Goal: Check status

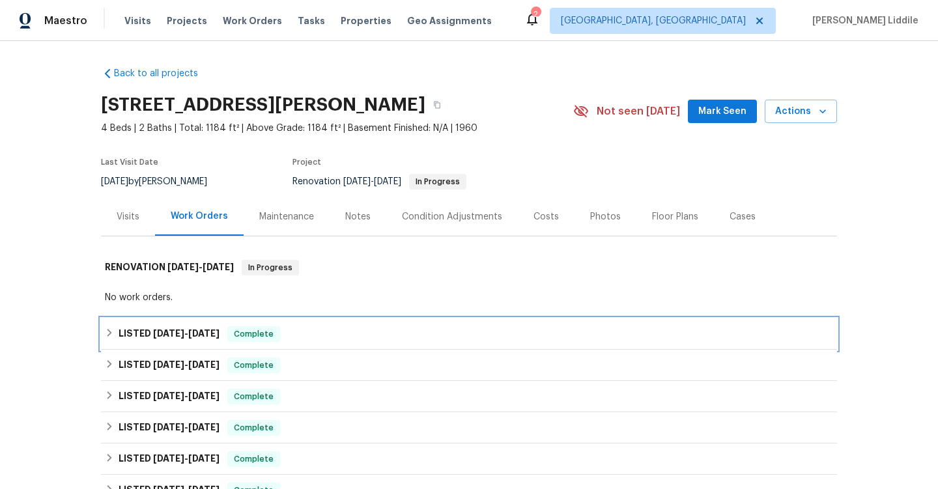
click at [244, 332] on span "Complete" at bounding box center [254, 334] width 50 height 13
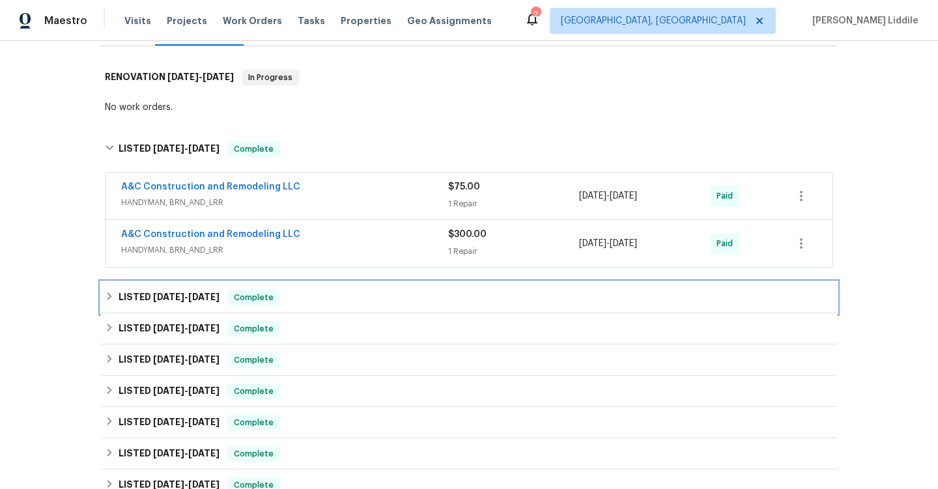
click at [251, 304] on span "Complete" at bounding box center [254, 297] width 50 height 13
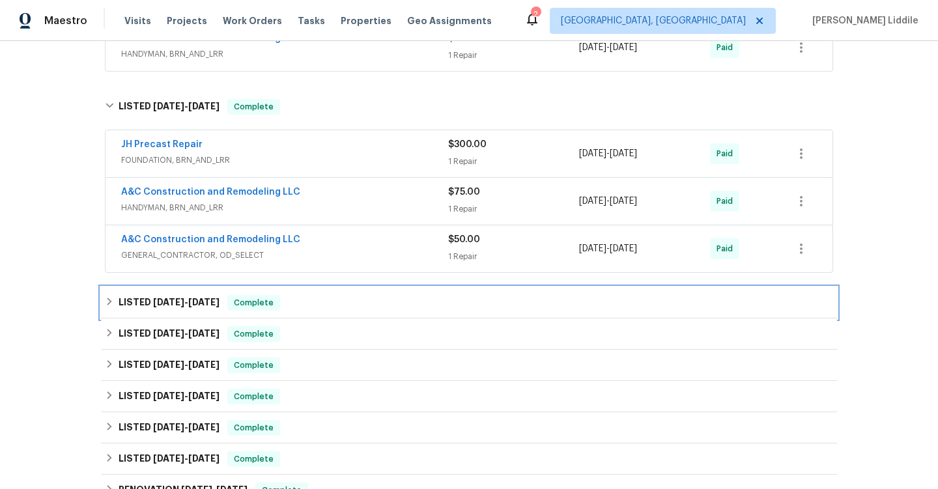
click at [252, 306] on span "Complete" at bounding box center [254, 302] width 50 height 13
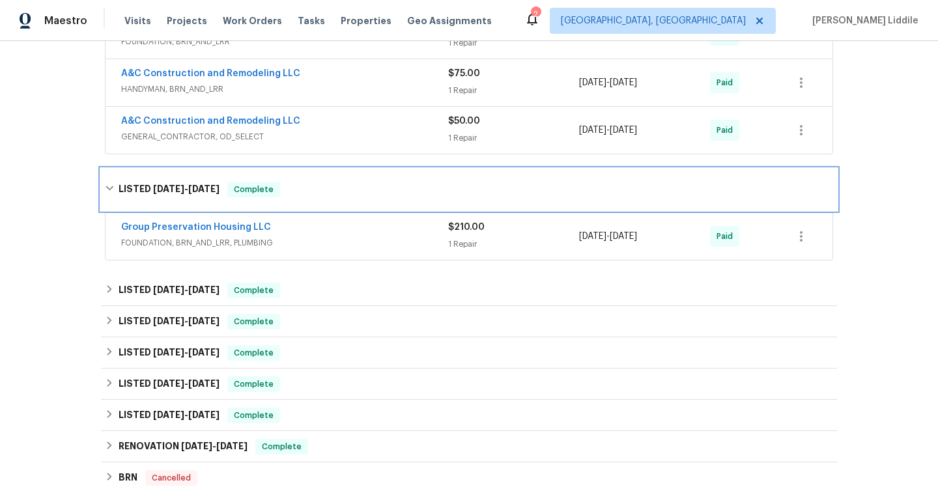
scroll to position [546, 0]
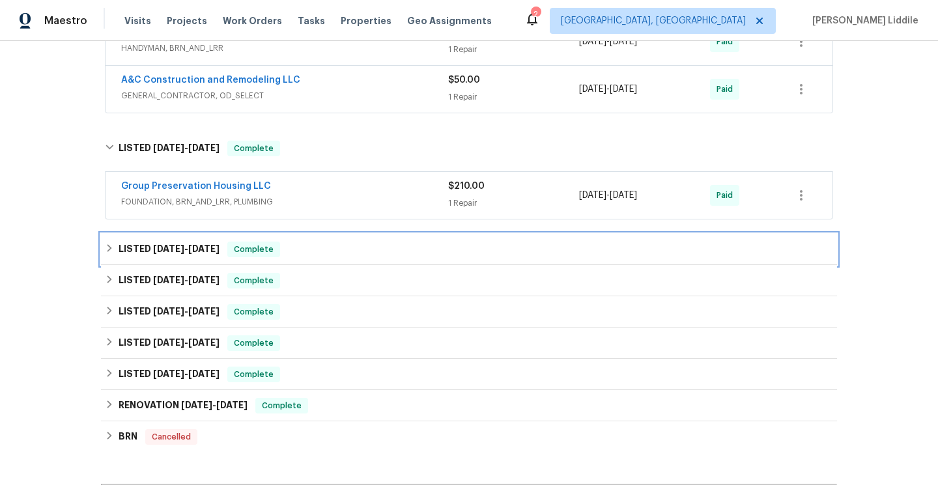
click at [266, 253] on span "Complete" at bounding box center [254, 249] width 50 height 13
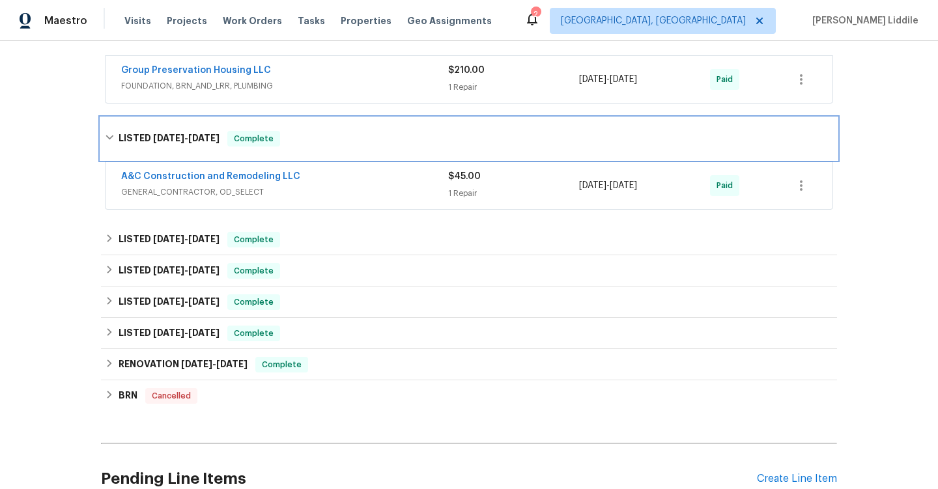
scroll to position [695, 0]
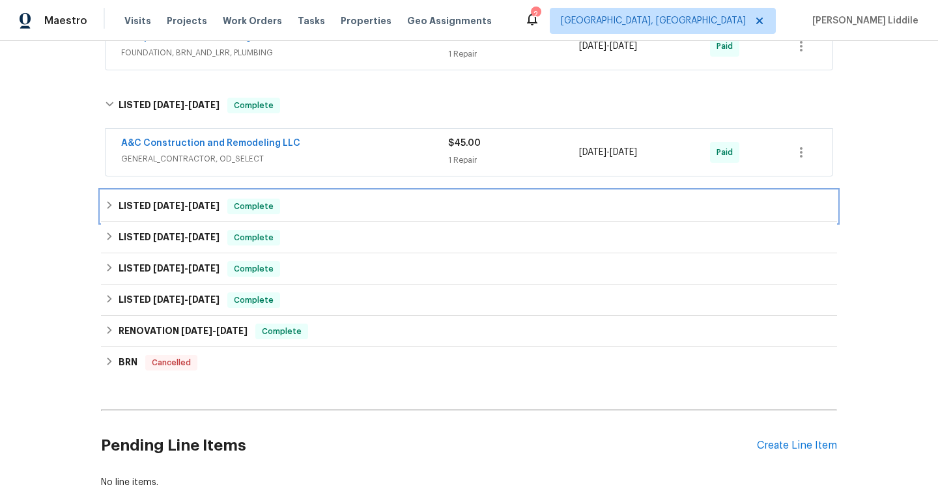
click at [279, 202] on span "Complete" at bounding box center [254, 206] width 50 height 13
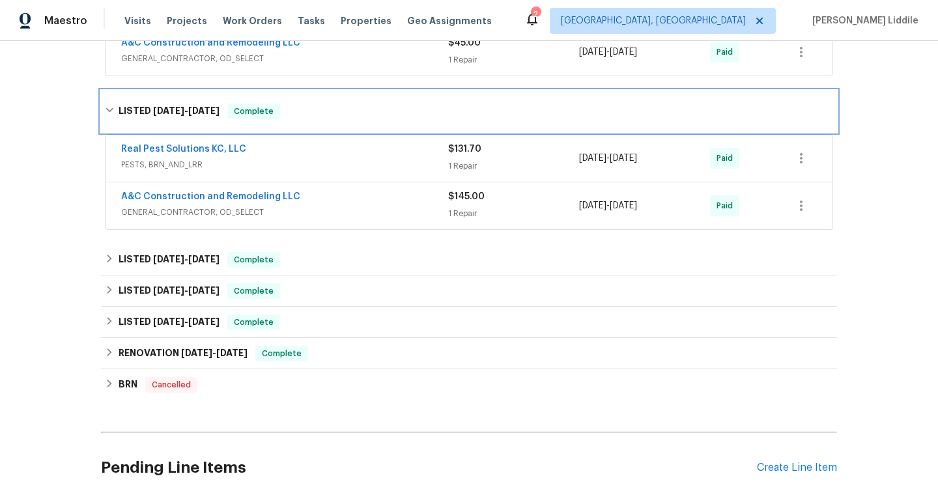
scroll to position [906, 0]
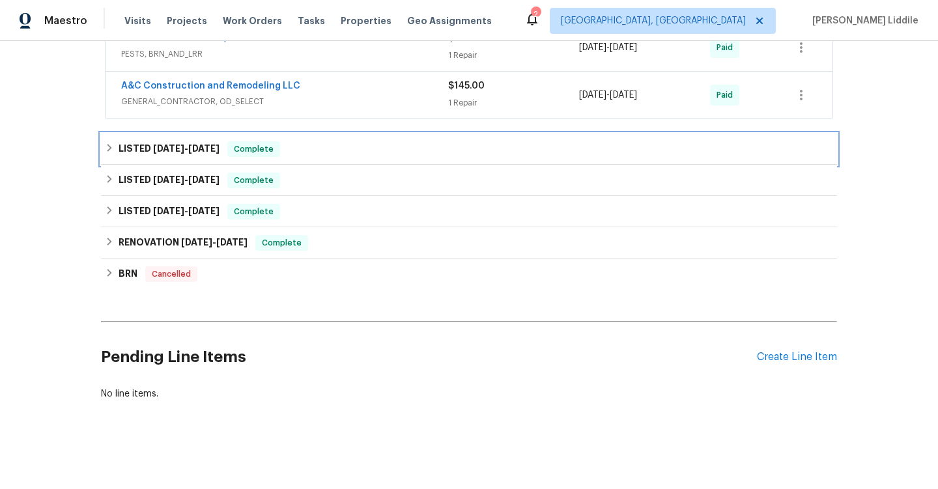
click at [279, 152] on div "LISTED [DATE] - [DATE] Complete" at bounding box center [469, 149] width 728 height 16
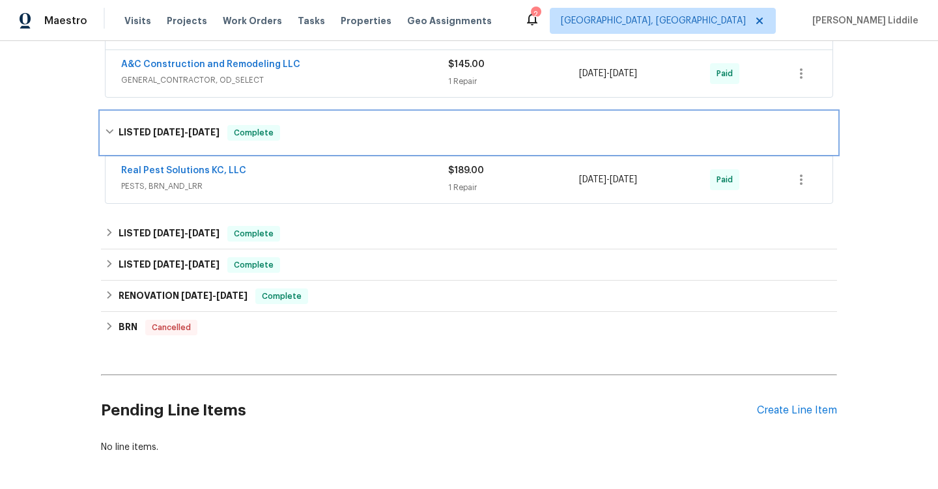
scroll to position [971, 0]
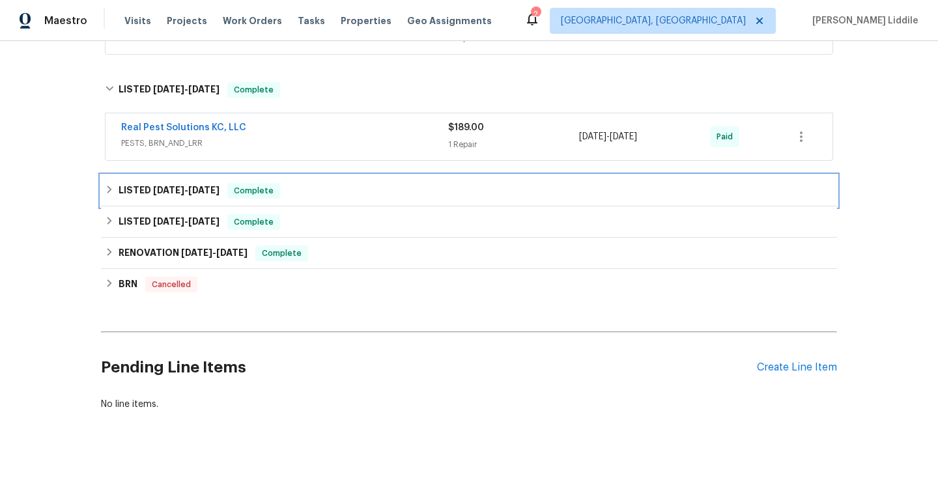
click at [272, 181] on div "LISTED [DATE] - [DATE] Complete" at bounding box center [469, 190] width 736 height 31
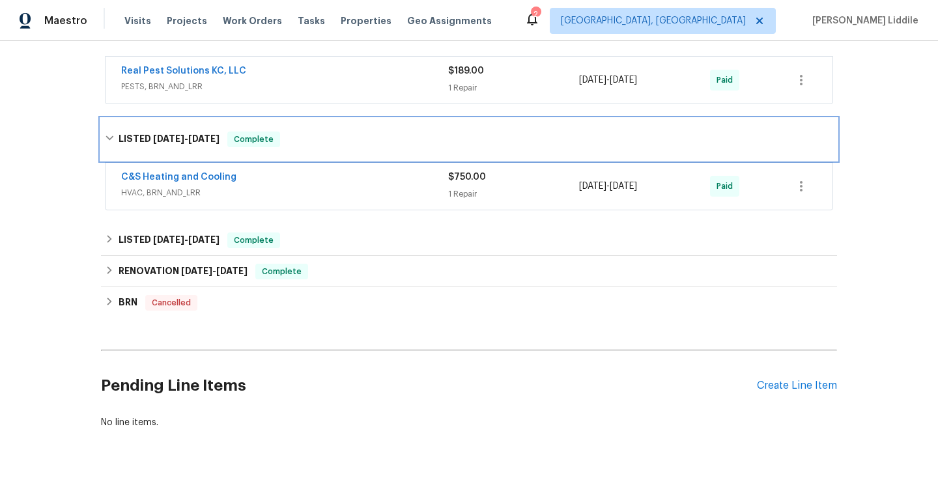
scroll to position [1056, 0]
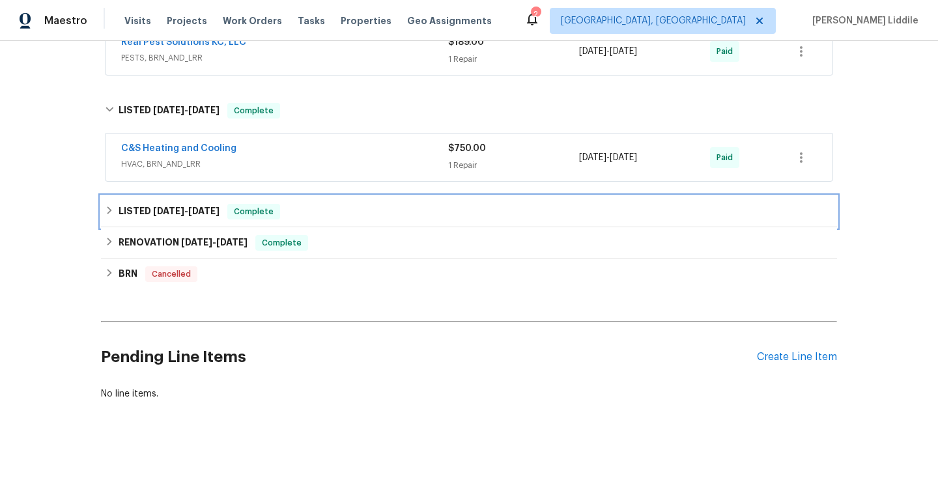
click at [274, 209] on span "Complete" at bounding box center [254, 211] width 50 height 13
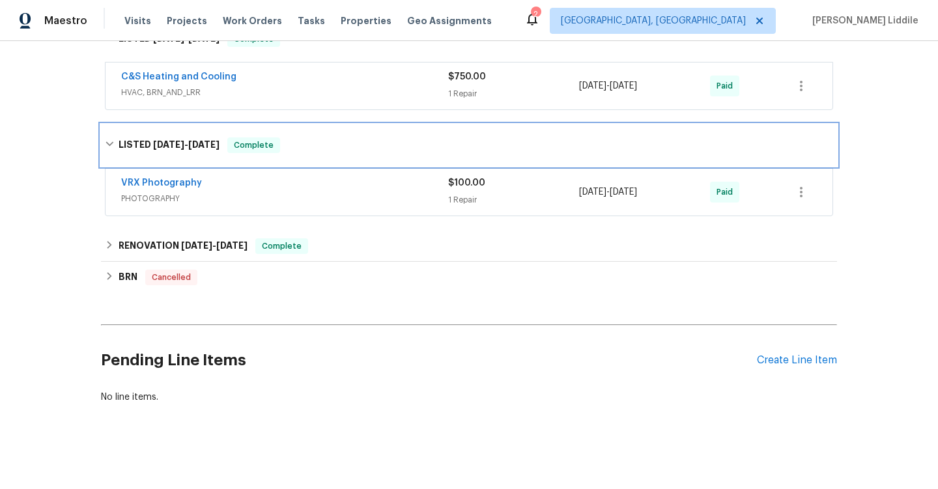
scroll to position [1131, 0]
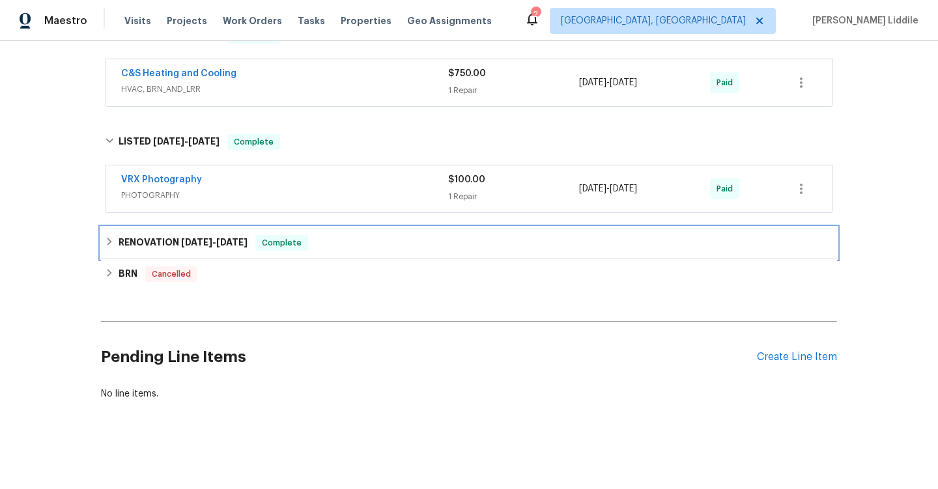
click at [273, 242] on span "Complete" at bounding box center [282, 242] width 50 height 13
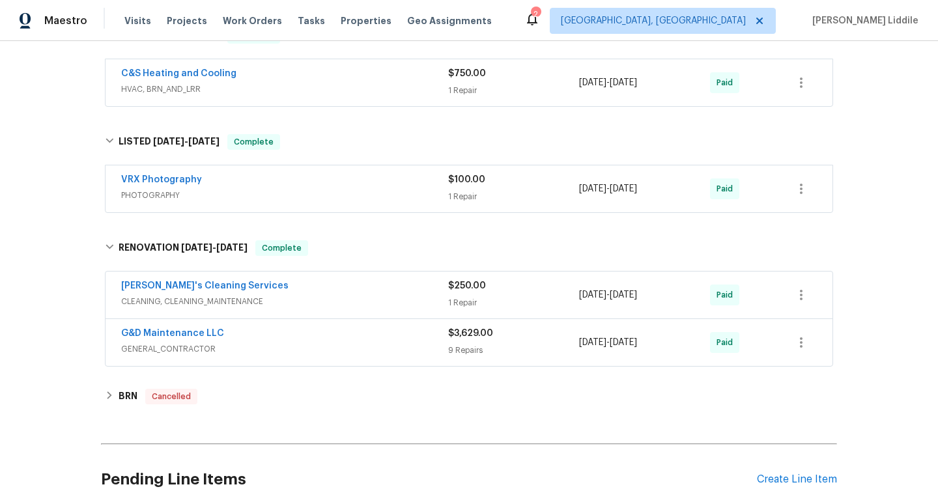
click at [322, 324] on div "G&D Maintenance LLC GENERAL_CONTRACTOR $3,629.00 9 Repairs [DATE] - [DATE] Paid" at bounding box center [469, 342] width 727 height 47
click at [322, 336] on div "G&D Maintenance LLC" at bounding box center [284, 335] width 327 height 16
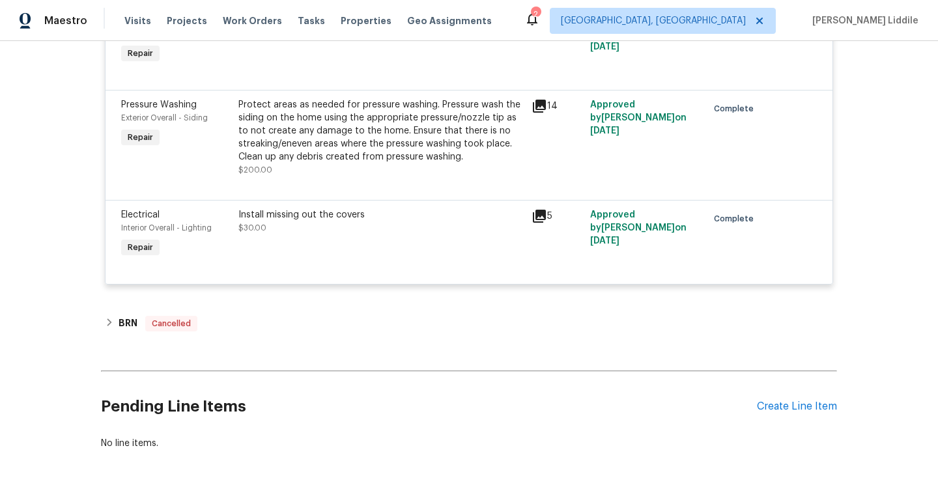
scroll to position [2254, 0]
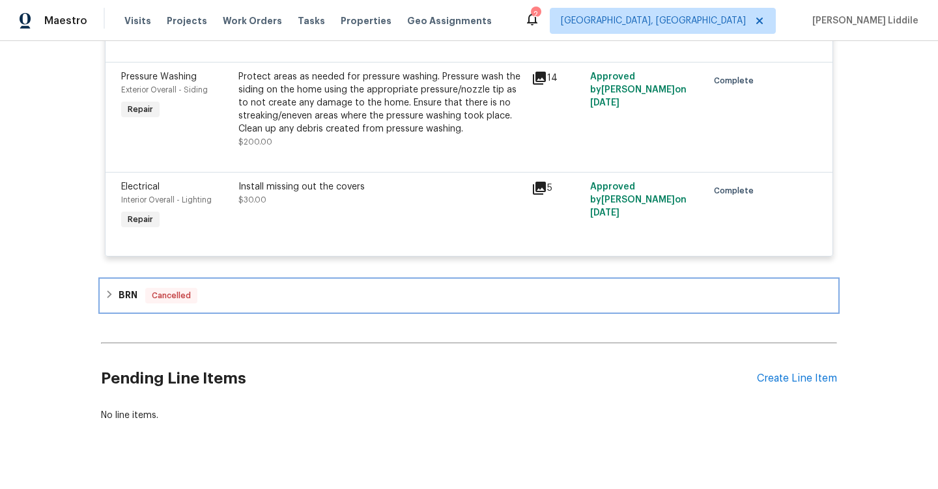
click at [184, 292] on div "Cancelled" at bounding box center [171, 296] width 52 height 16
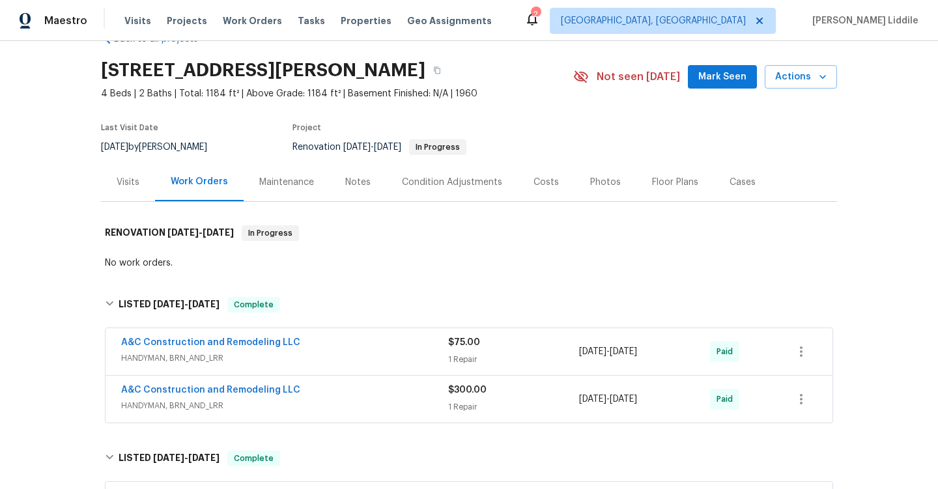
scroll to position [28, 0]
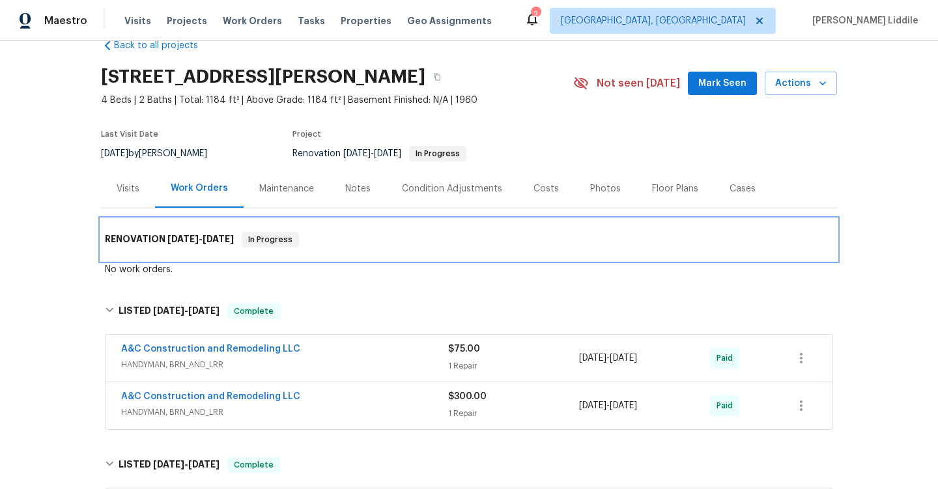
click at [234, 236] on span "[DATE]" at bounding box center [218, 239] width 31 height 9
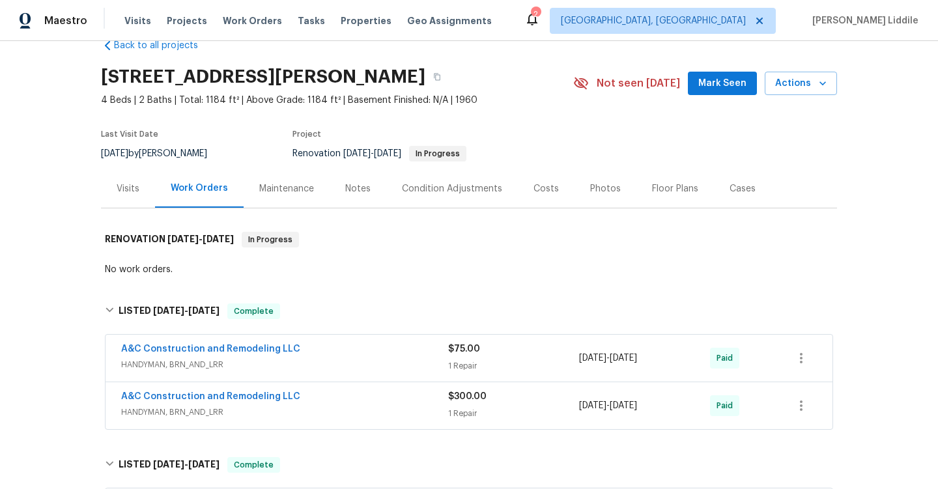
click at [291, 192] on div "Maintenance" at bounding box center [286, 188] width 55 height 13
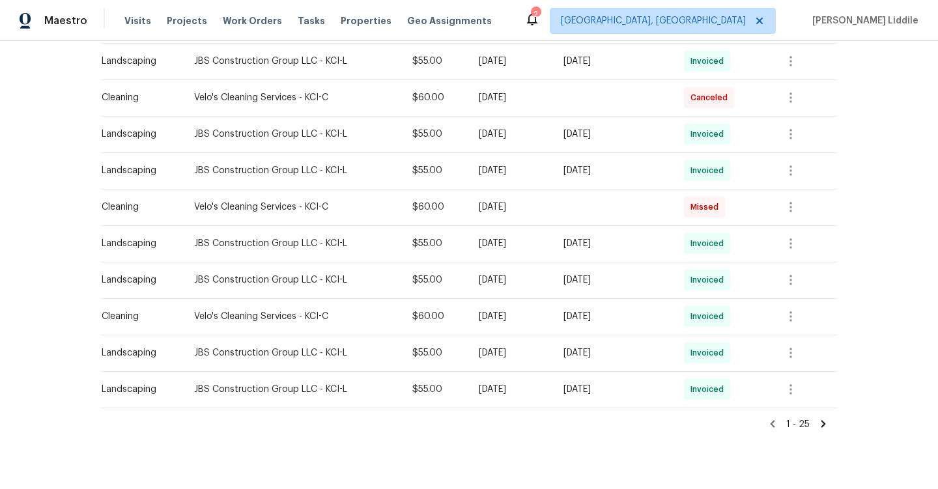
scroll to position [807, 0]
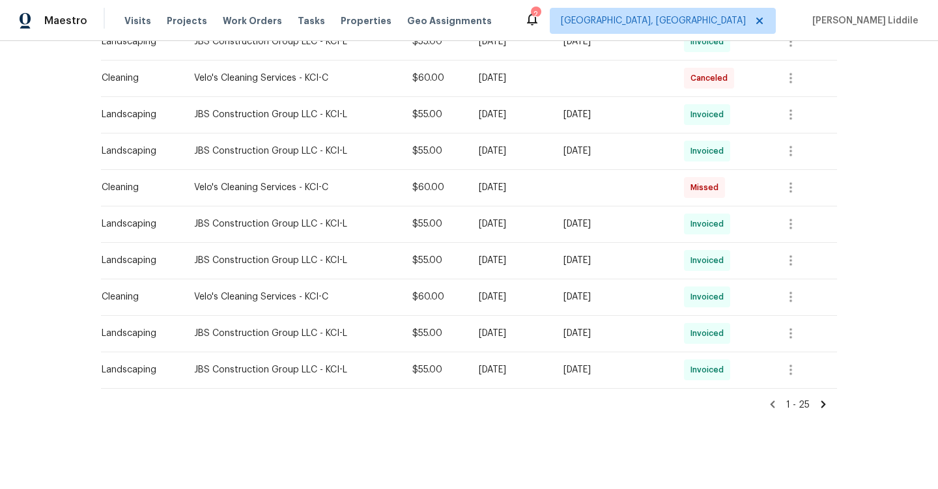
click at [824, 403] on icon at bounding box center [824, 404] width 5 height 7
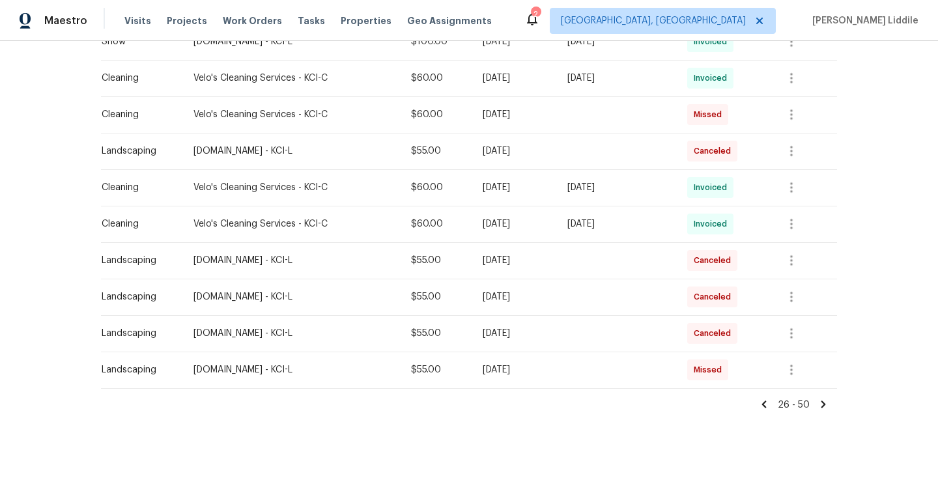
click at [824, 399] on icon at bounding box center [824, 405] width 12 height 12
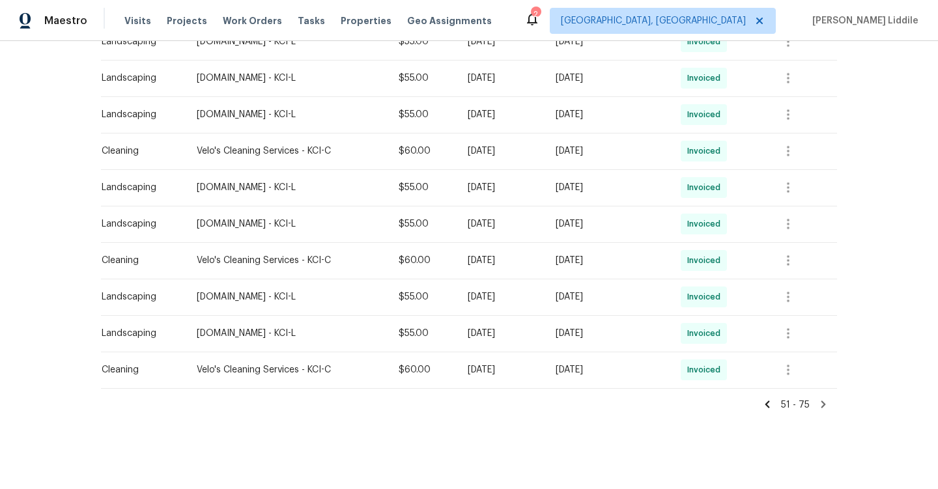
click at [821, 403] on icon at bounding box center [824, 405] width 12 height 12
click at [825, 406] on icon at bounding box center [824, 405] width 12 height 12
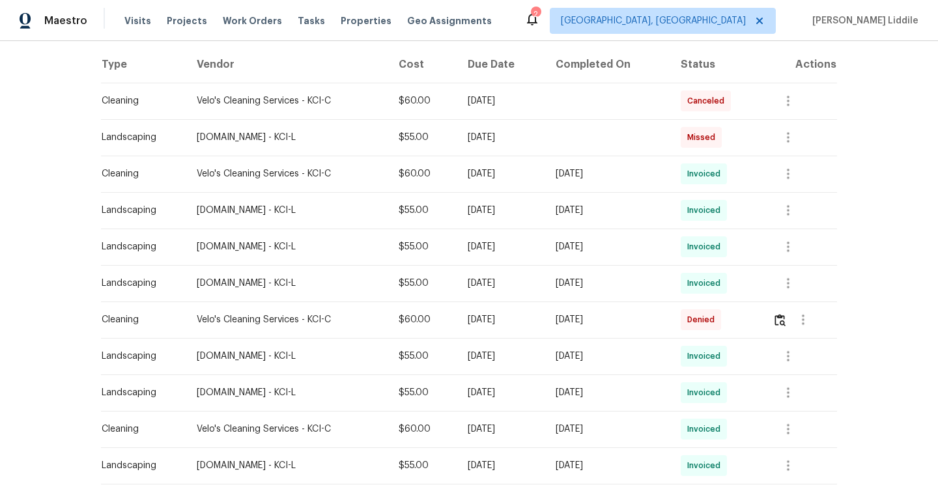
scroll to position [0, 0]
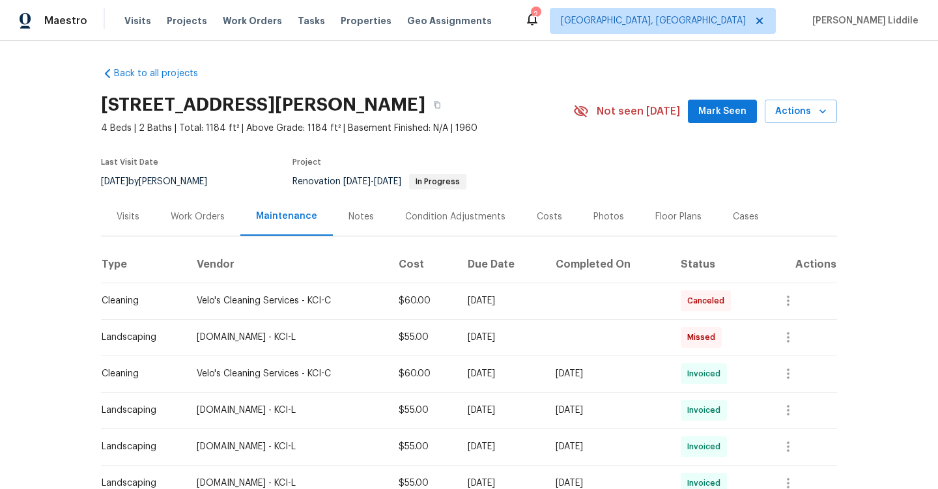
click at [430, 212] on div "Condition Adjustments" at bounding box center [455, 216] width 100 height 13
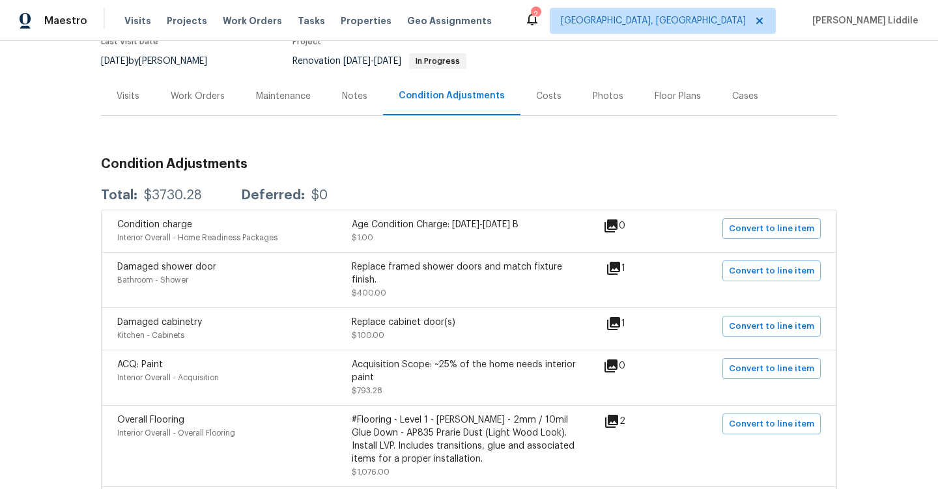
scroll to position [96, 0]
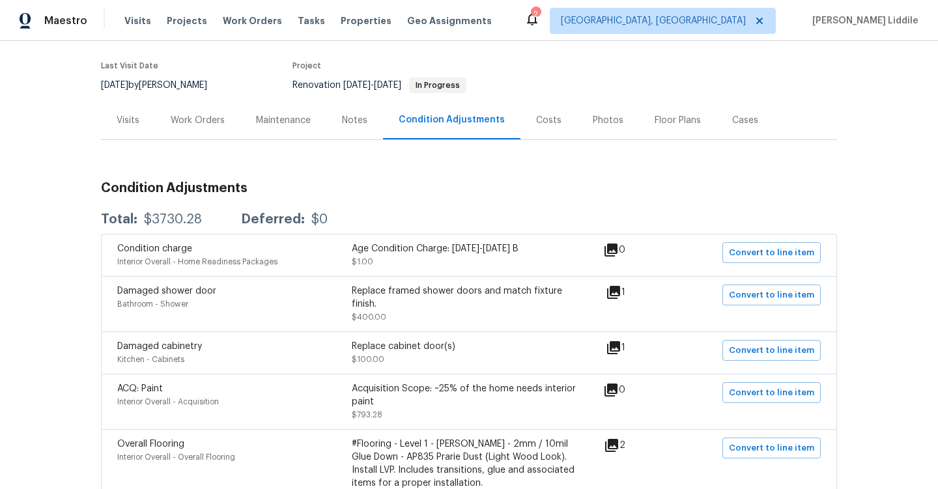
click at [536, 124] on div "Costs" at bounding box center [548, 120] width 25 height 13
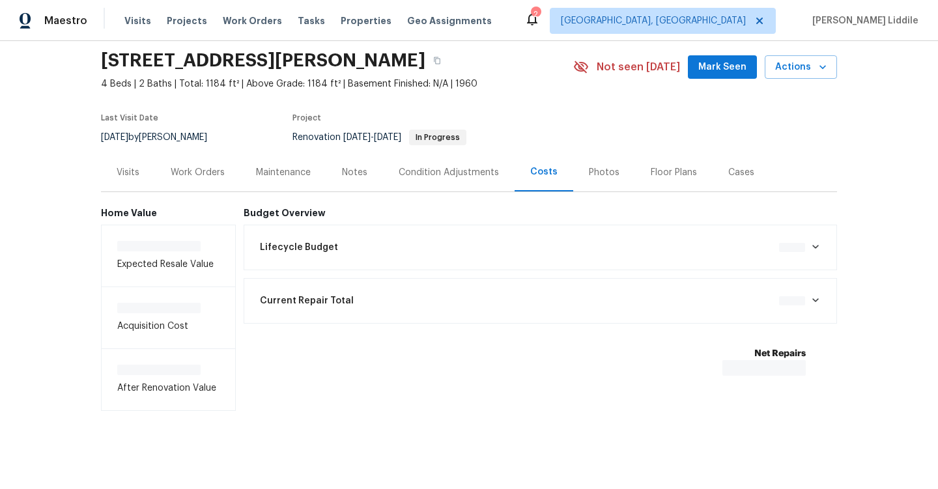
scroll to position [47, 0]
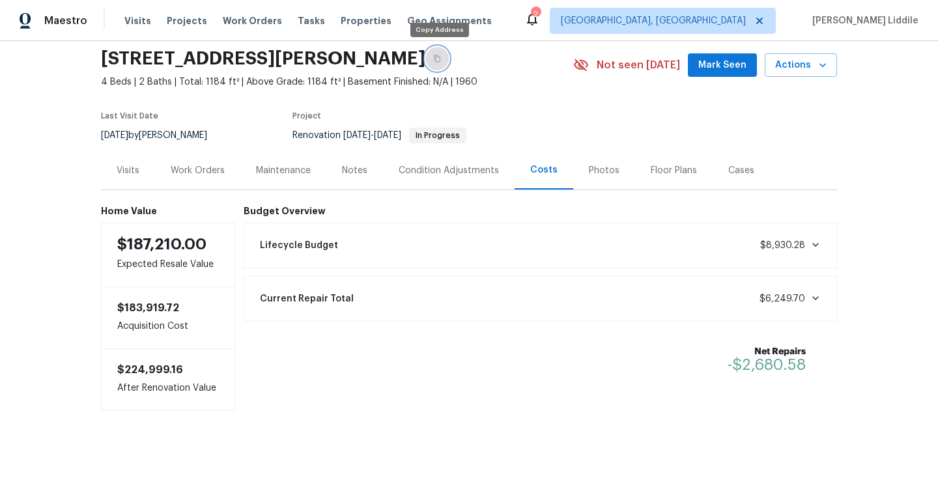
click at [437, 58] on icon "button" at bounding box center [437, 59] width 8 height 8
